Goal: Find specific page/section: Find specific page/section

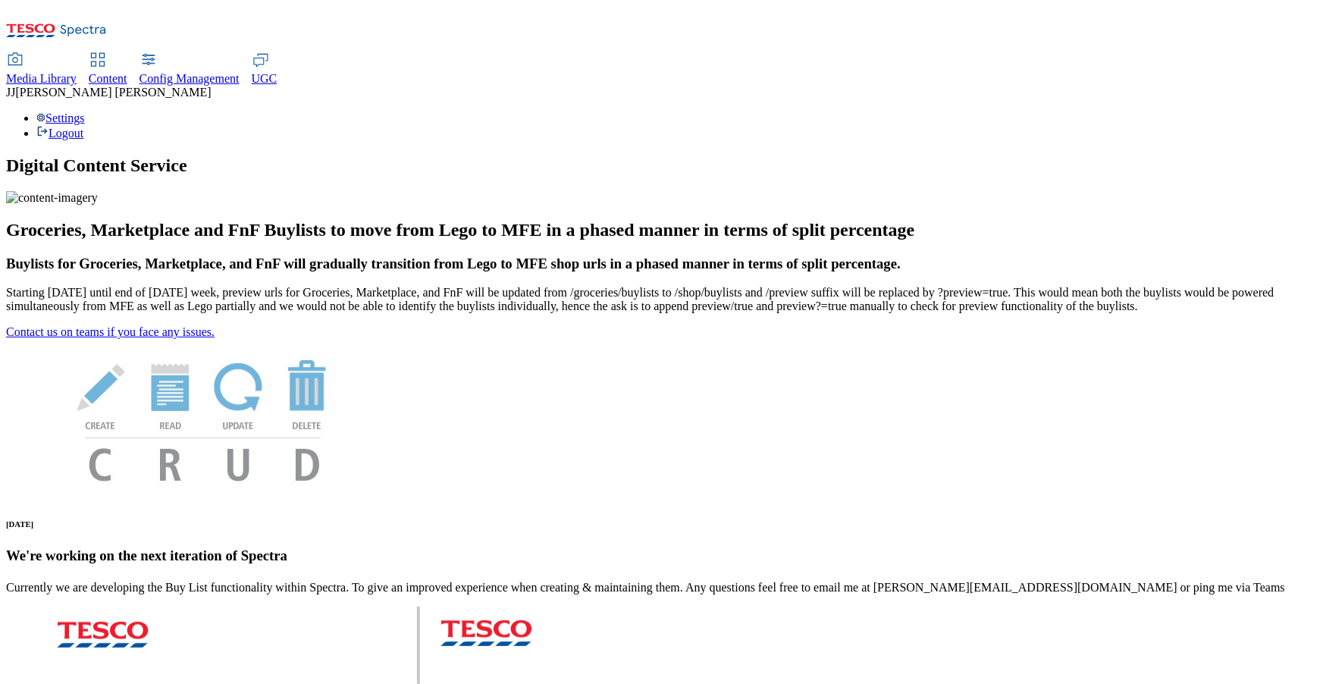
click at [127, 72] on span "Content" at bounding box center [108, 78] width 39 height 13
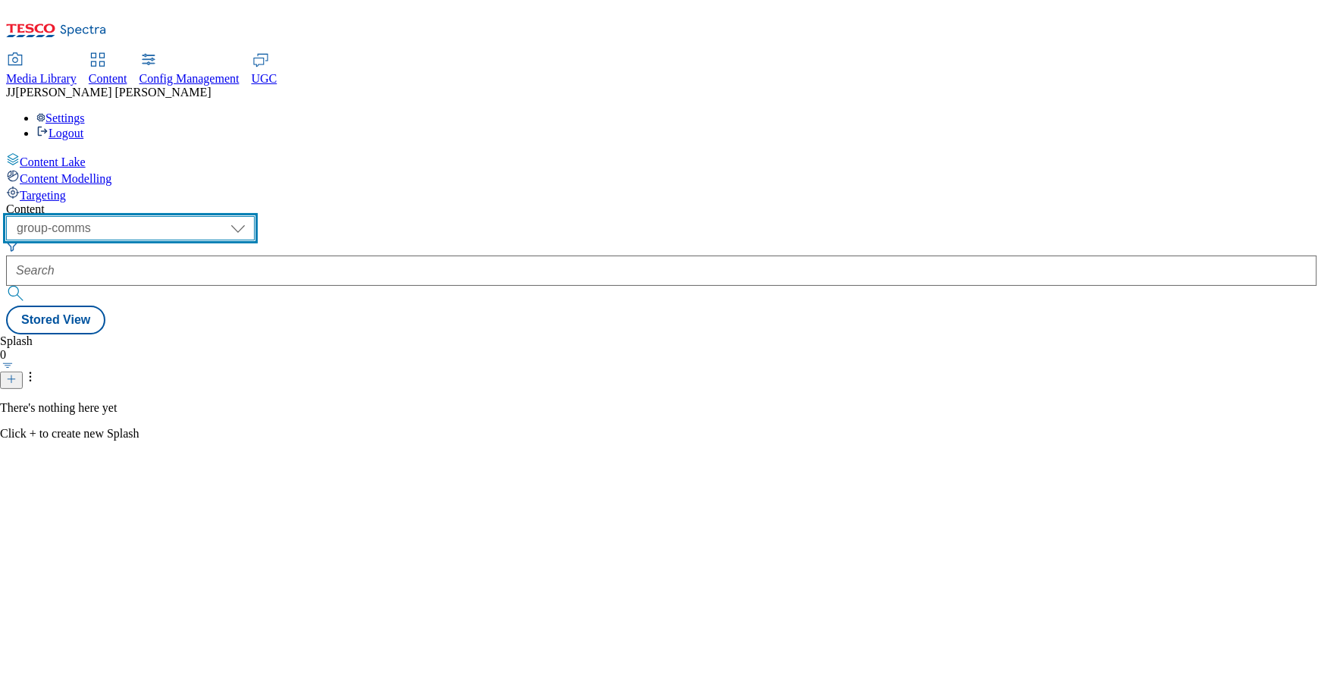
click at [255, 216] on select "dotcom-cz dotcom-hu dotcom-sk fnf-uk ghs-roi ghs-uk group-comms ighs-cz ighs-hu…" at bounding box center [130, 228] width 249 height 24
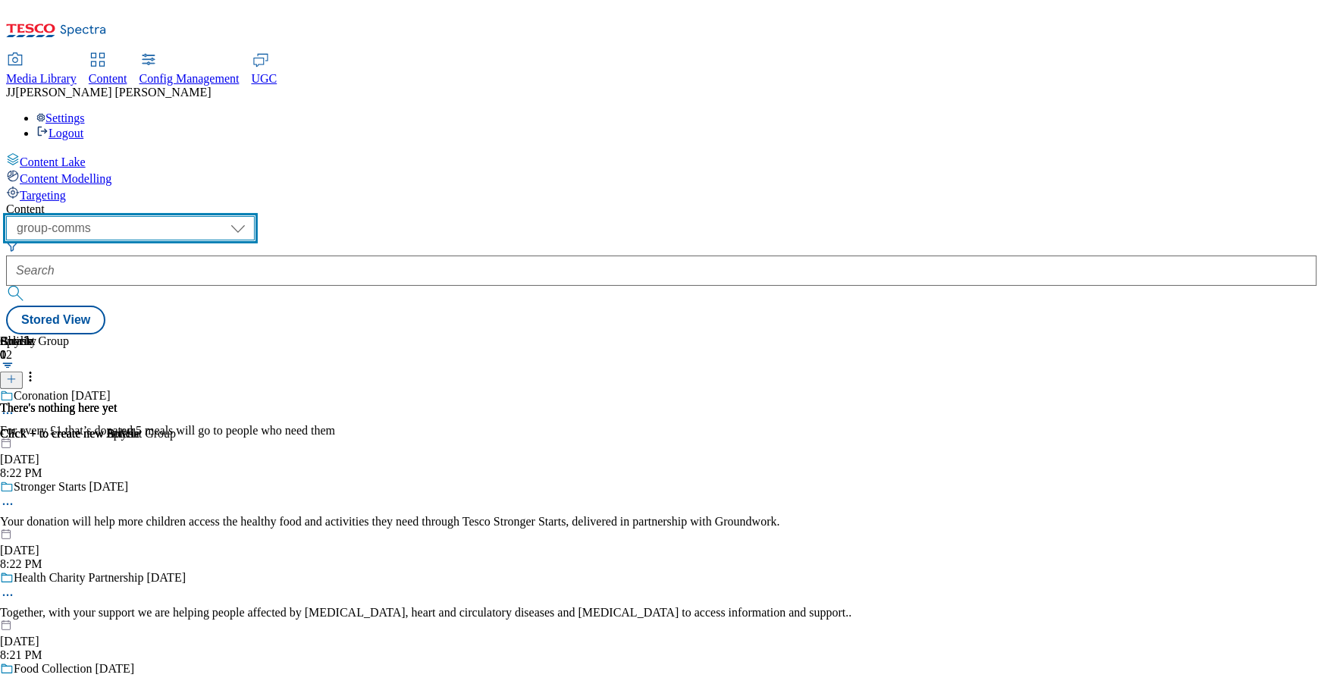
select select "ighs-sk"
click at [197, 216] on select "dotcom-cz dotcom-hu dotcom-sk fnf-uk ghs-roi ghs-uk group-comms ighs-cz ighs-hu…" at bounding box center [130, 228] width 249 height 24
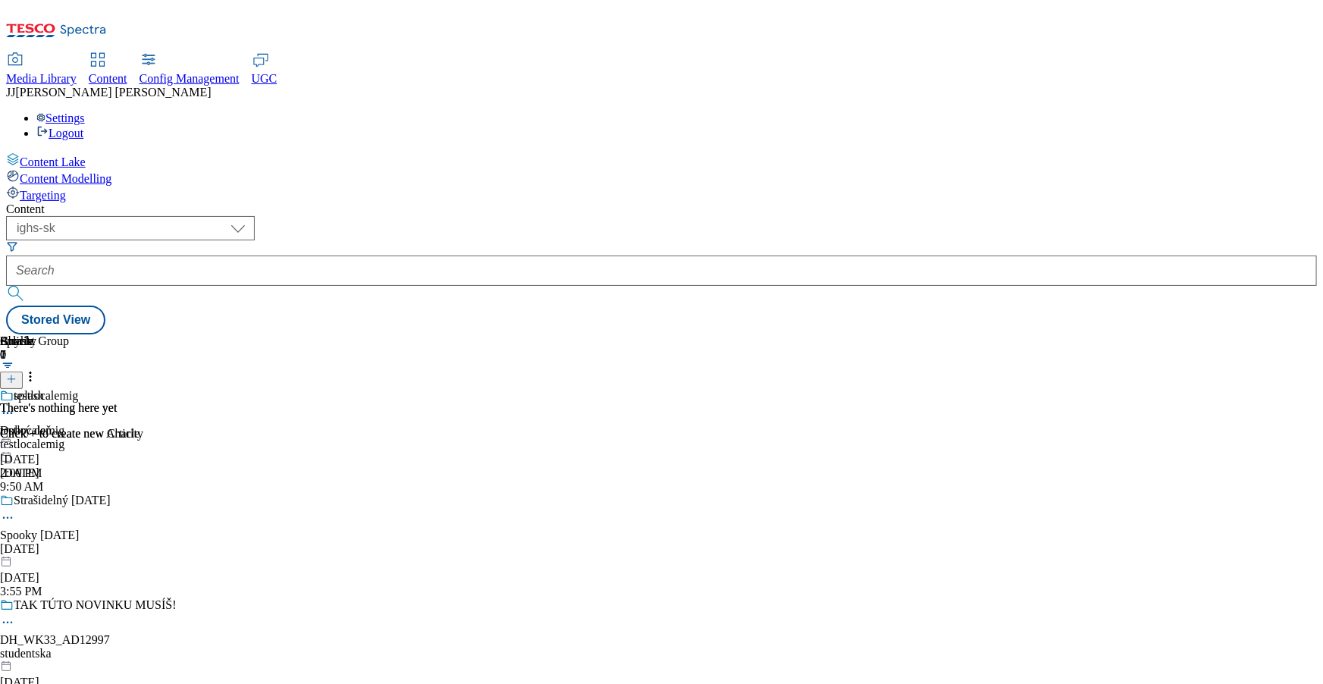
click at [282, 542] on div "halloween" at bounding box center [141, 549] width 282 height 14
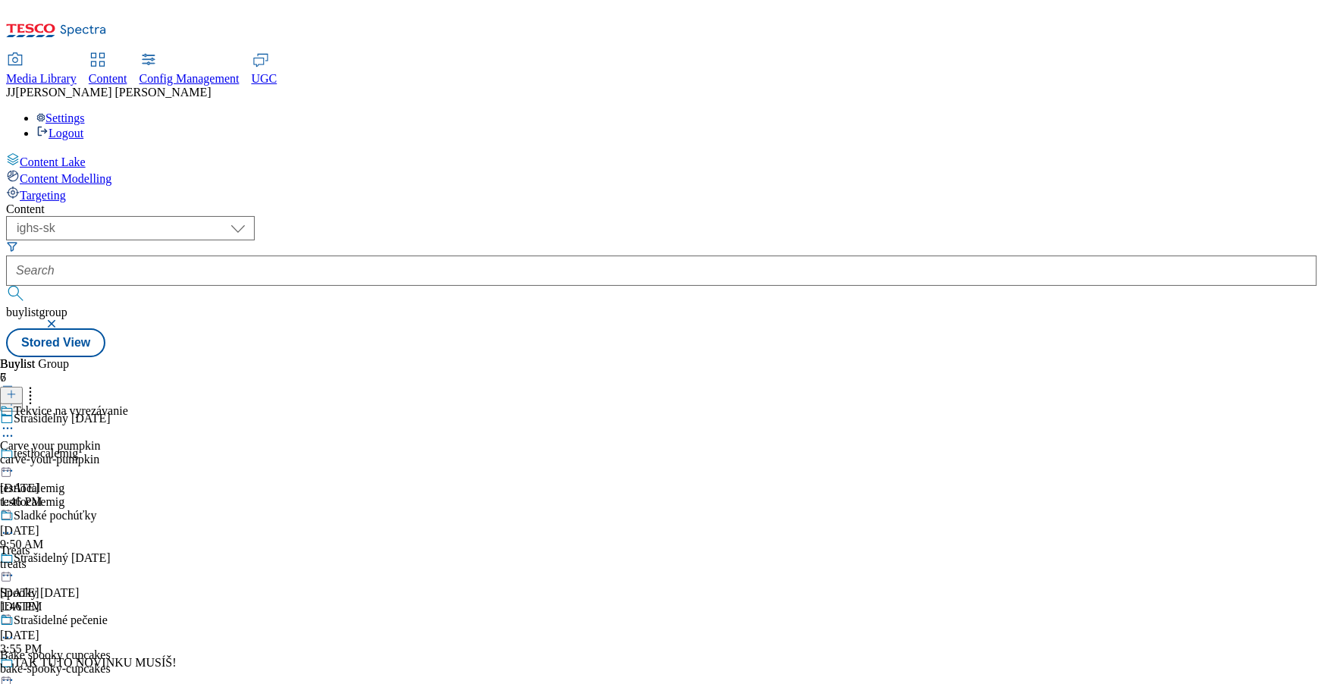
scroll to position [35, 0]
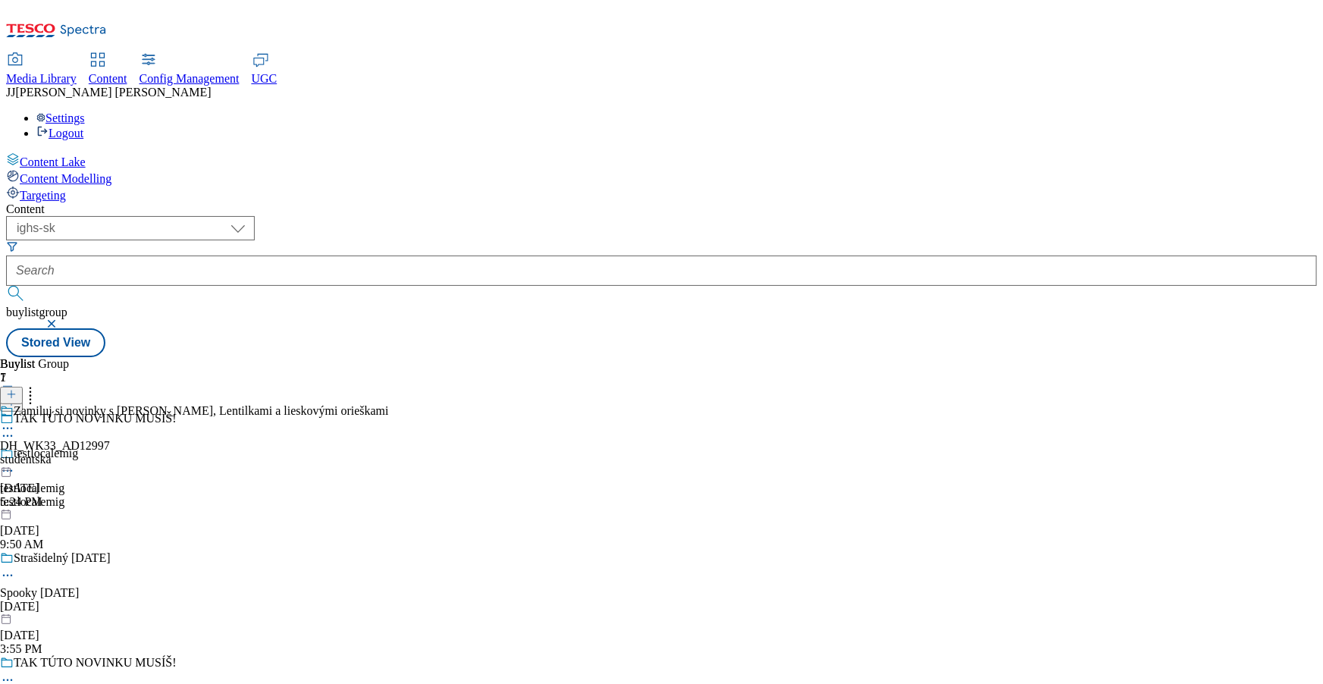
scroll to position [154, 0]
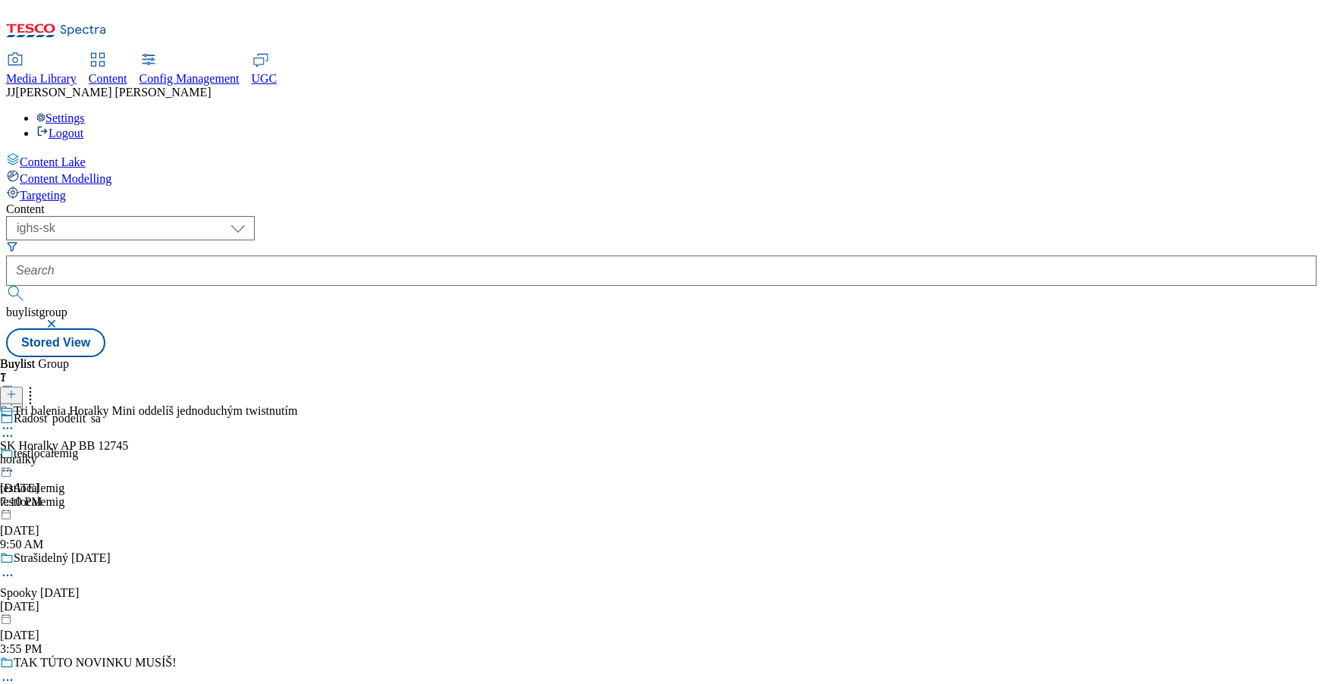
click at [282, 600] on div "halloween" at bounding box center [141, 607] width 282 height 14
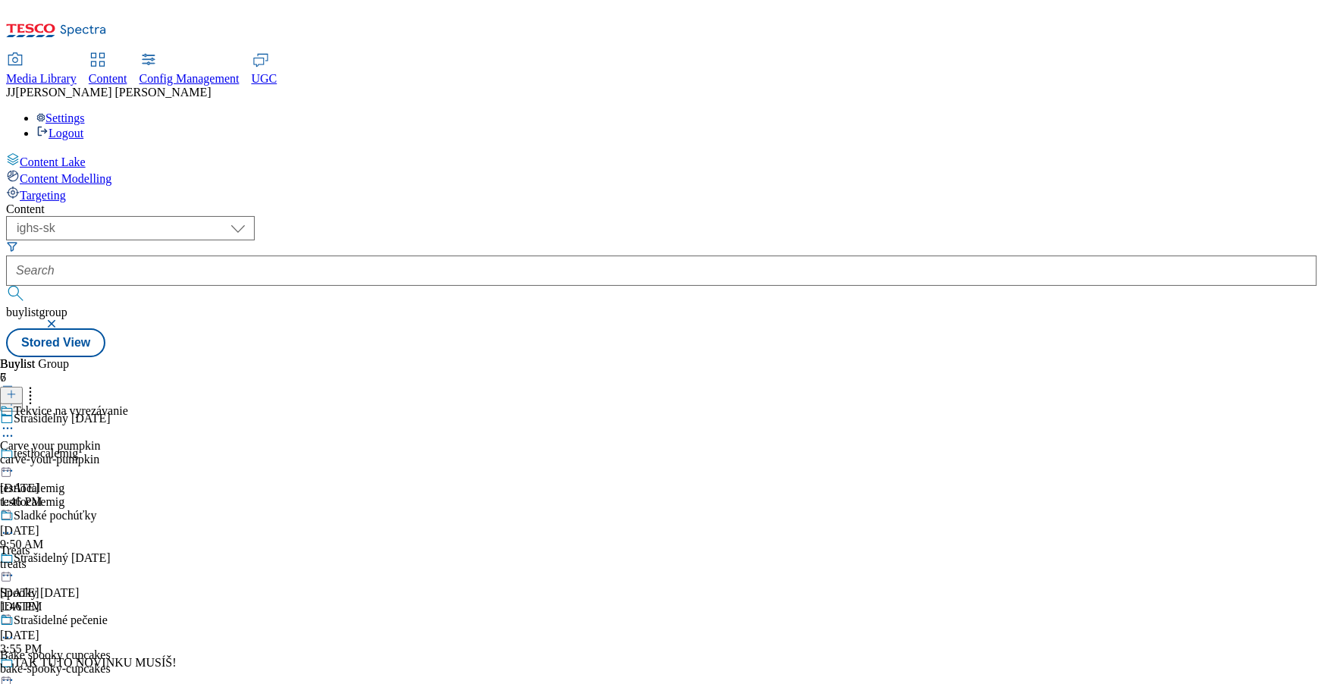
scroll to position [455, 0]
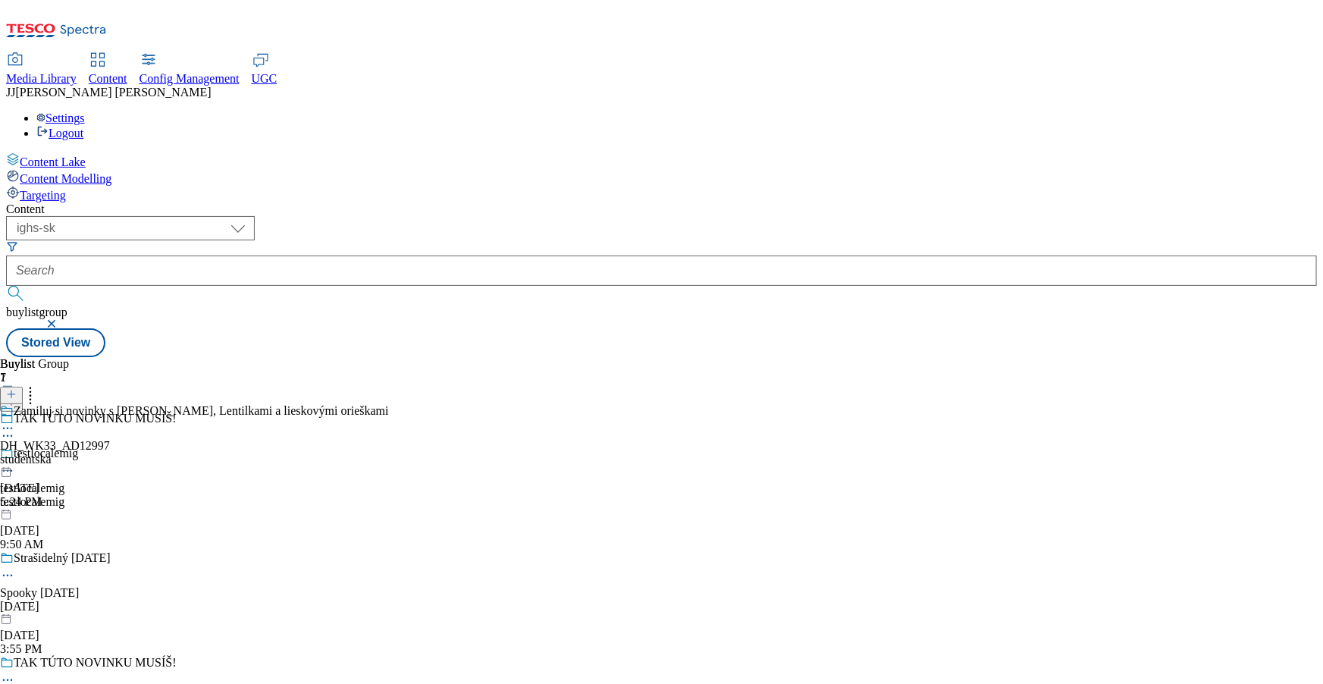
scroll to position [164, 0]
